Goal: Check status: Check status

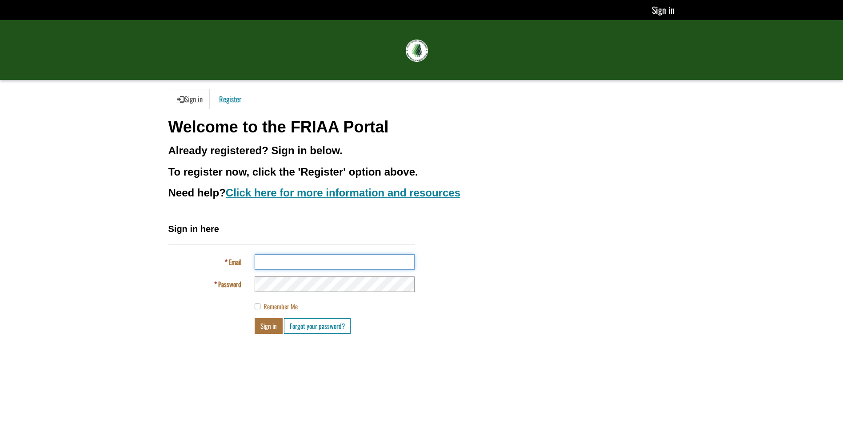
click at [283, 264] on input "Email" at bounding box center [335, 262] width 160 height 16
type input "**********"
click at [267, 324] on button "Sign in" at bounding box center [269, 326] width 28 height 16
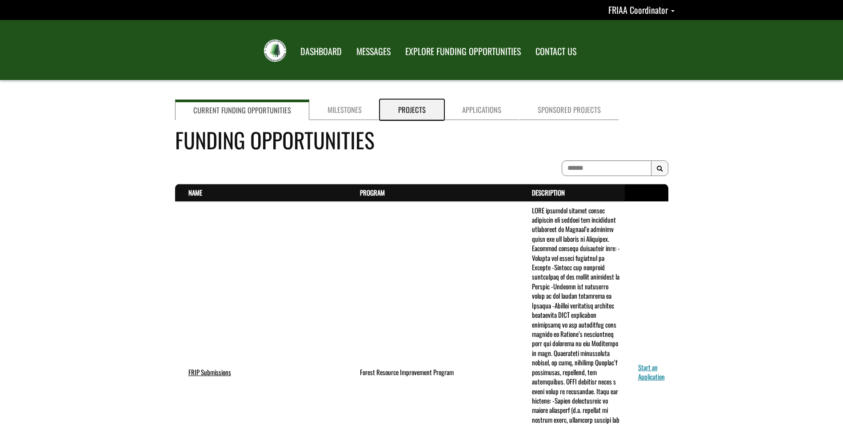
click at [407, 105] on link "Projects" at bounding box center [412, 110] width 64 height 20
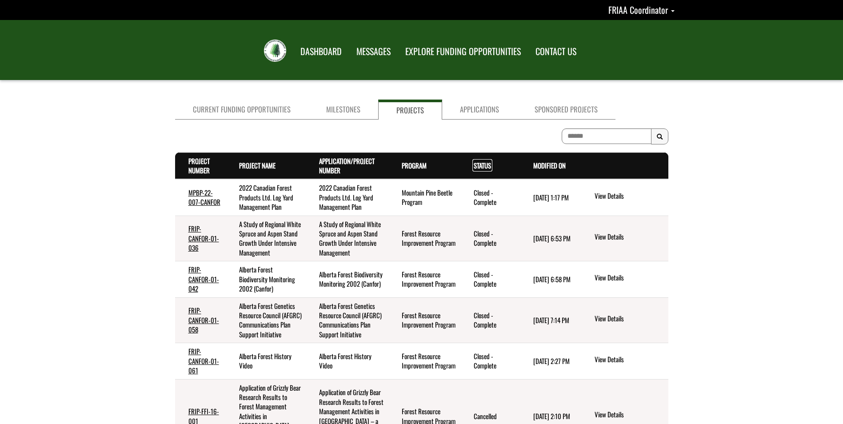
click at [485, 165] on link "Status . sort descending" at bounding box center [482, 166] width 17 height 10
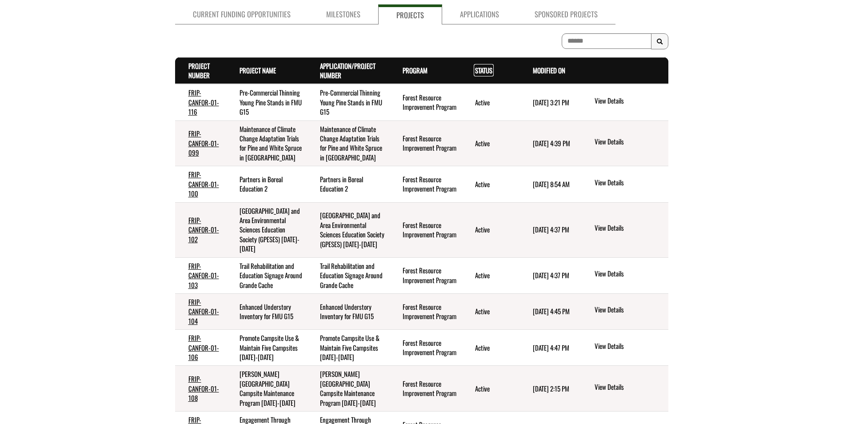
scroll to position [69, 0]
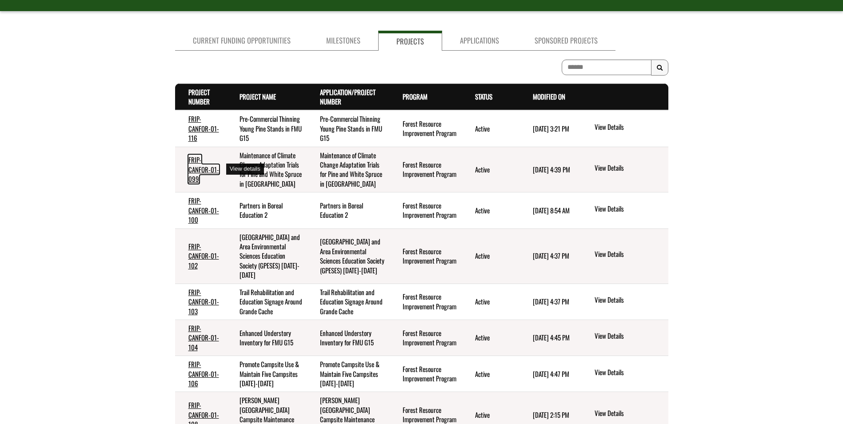
click at [206, 169] on link "FRIP-CANFOR-01-099" at bounding box center [204, 169] width 31 height 29
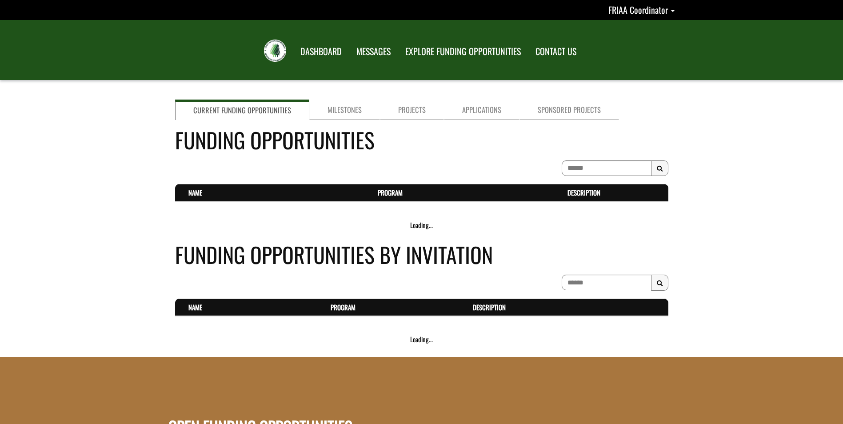
scroll to position [69, 0]
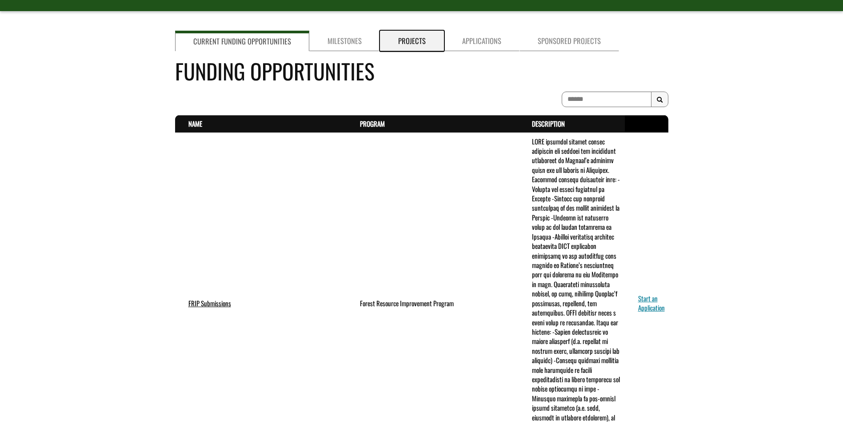
click at [400, 40] on link "Projects" at bounding box center [412, 41] width 64 height 20
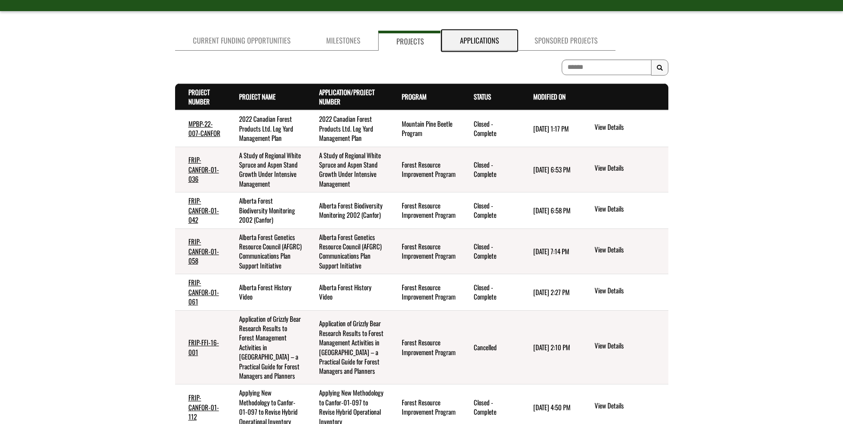
click at [480, 40] on link "Applications" at bounding box center [479, 41] width 75 height 20
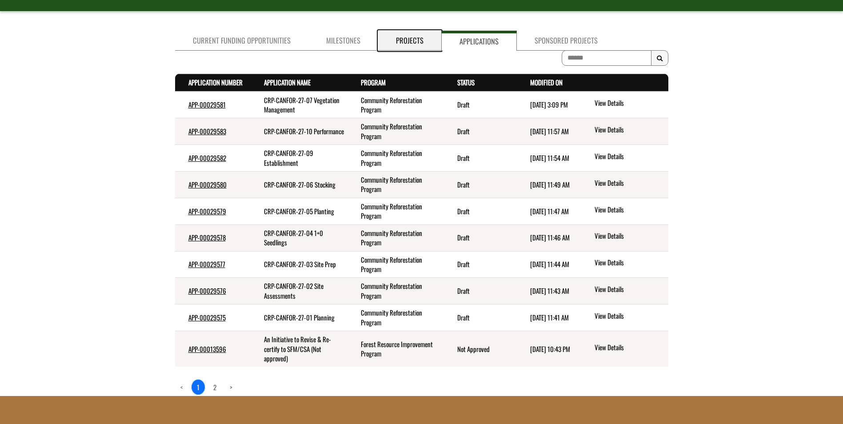
click at [407, 38] on link "Projects" at bounding box center [409, 41] width 63 height 20
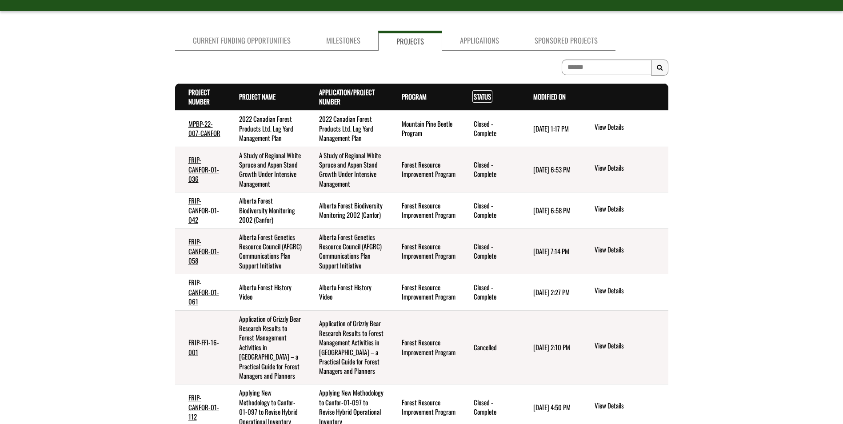
click at [480, 96] on link "Status . sort descending" at bounding box center [482, 97] width 17 height 10
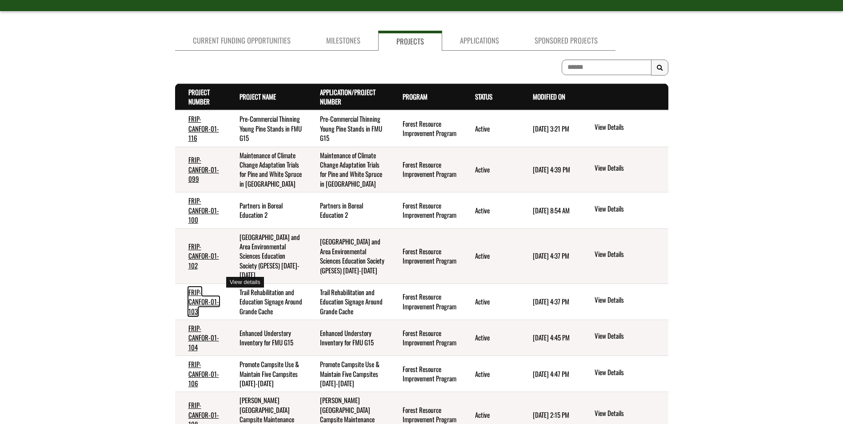
click at [202, 287] on link "FRIP-CANFOR-01-103" at bounding box center [204, 301] width 31 height 29
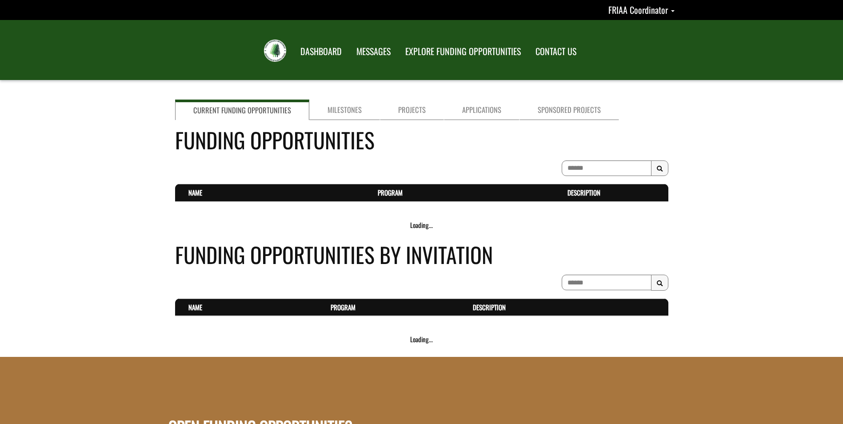
scroll to position [69, 0]
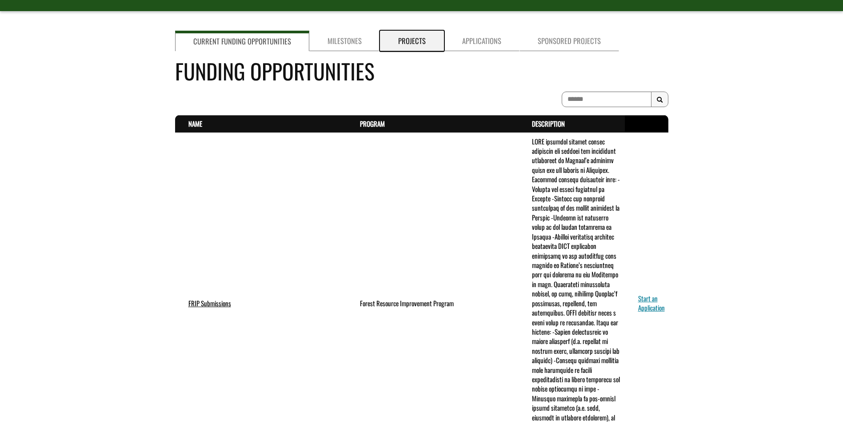
click at [405, 33] on link "Projects" at bounding box center [412, 41] width 64 height 20
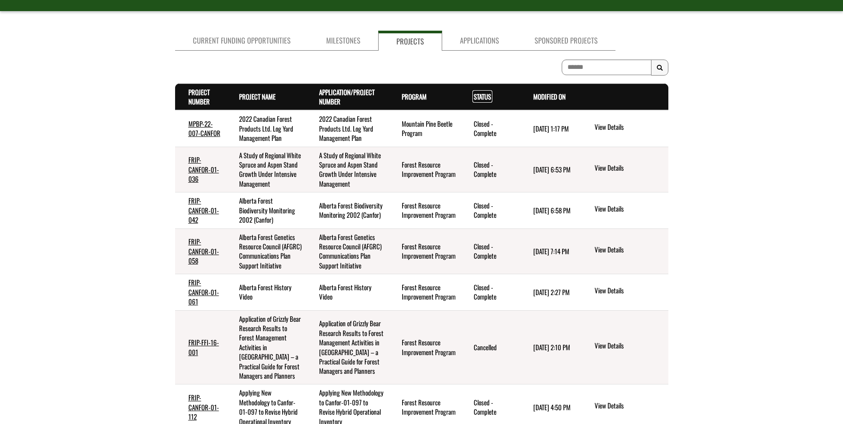
click at [486, 92] on link "Status . sort descending" at bounding box center [482, 97] width 17 height 10
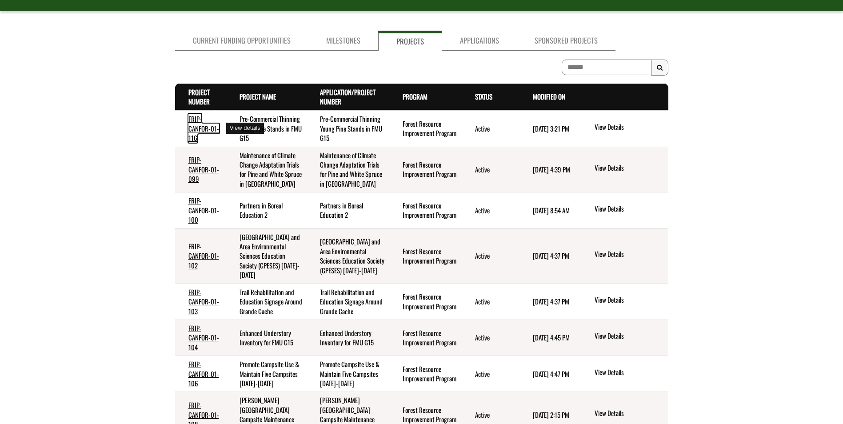
click at [201, 131] on link "FRIP-CANFOR-01-116" at bounding box center [204, 128] width 31 height 29
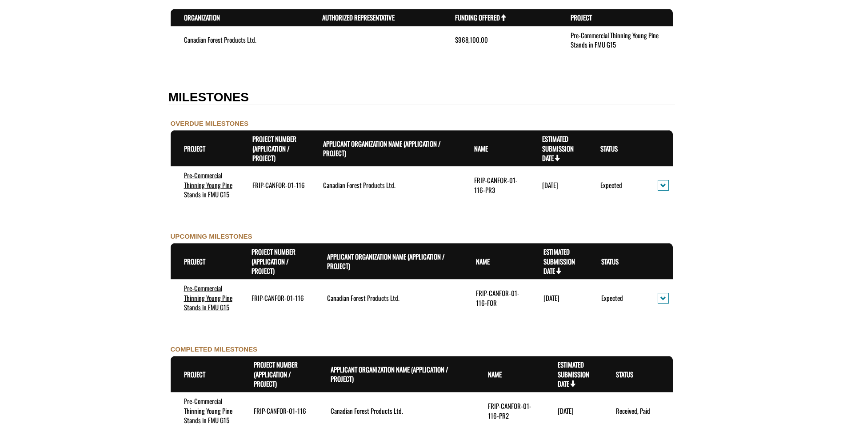
scroll to position [756, 0]
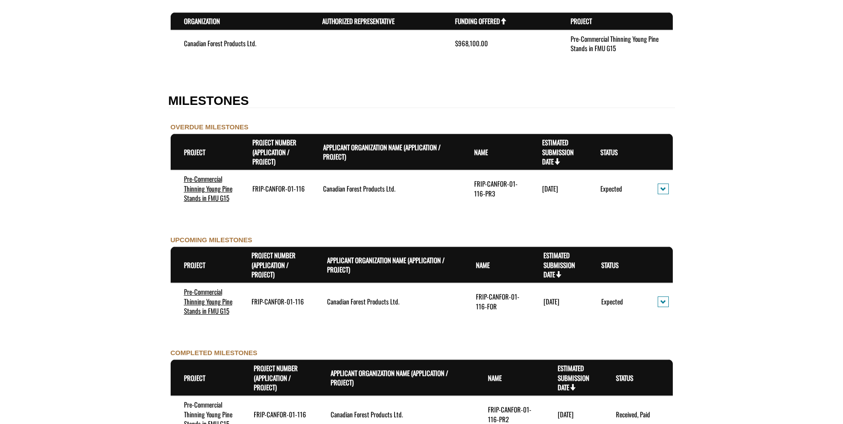
click at [37, 112] on form "**********" at bounding box center [421, 147] width 843 height 1646
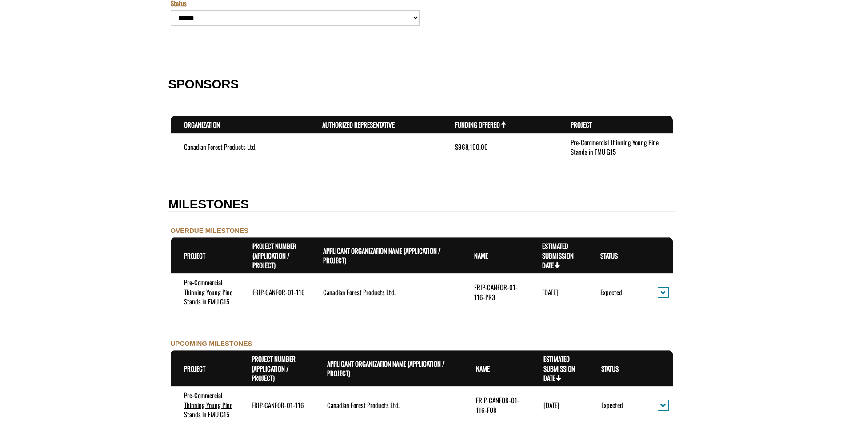
scroll to position [845, 0]
